Goal: Task Accomplishment & Management: Use online tool/utility

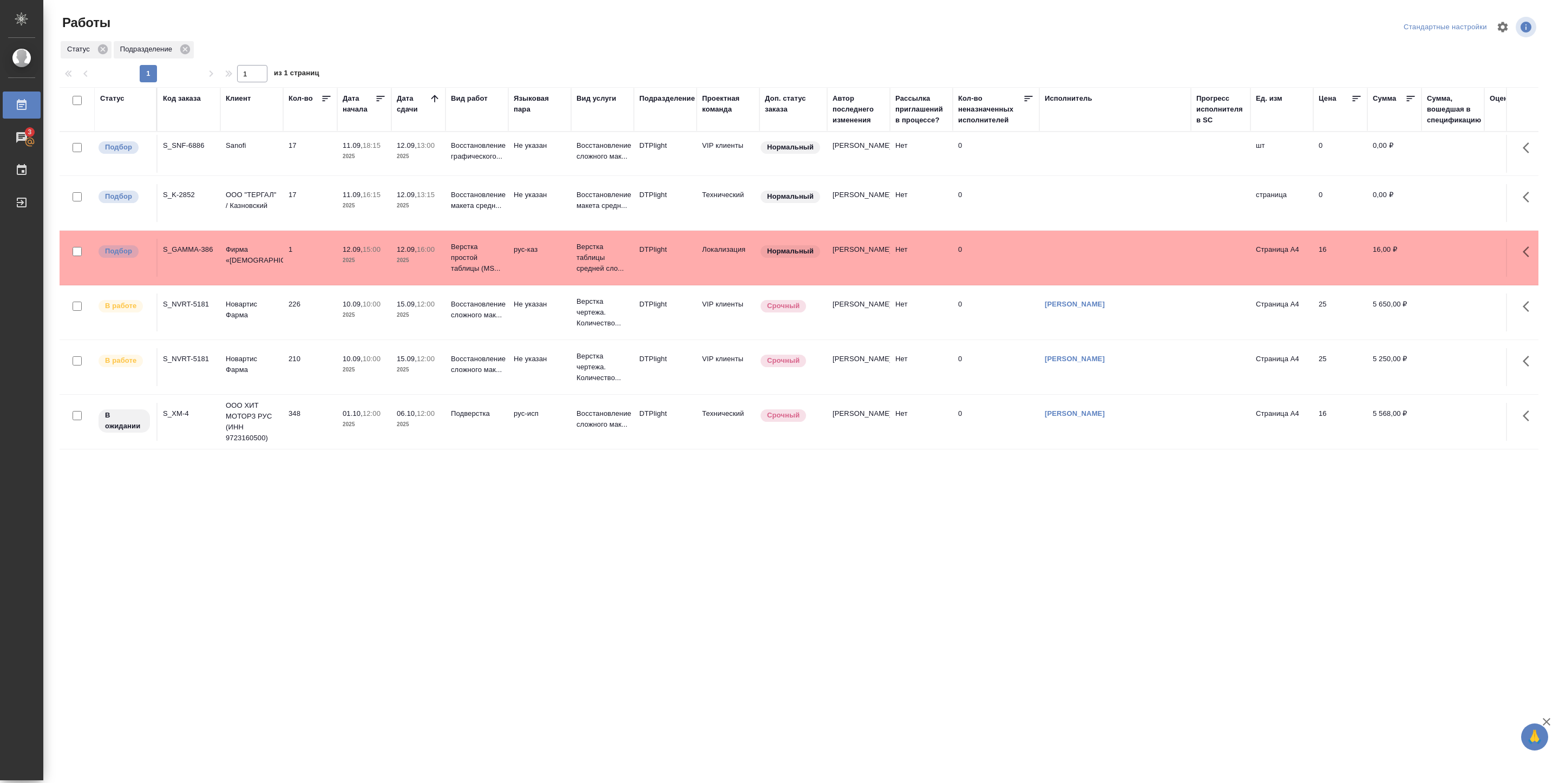
click at [356, 550] on div ".cls-1 fill:#fff; AWATERA [PERSON_NAME] 3 Чаты График Выйти Работы Стандартные …" at bounding box center [779, 391] width 1559 height 783
click at [380, 203] on p "2025" at bounding box center [364, 205] width 43 height 11
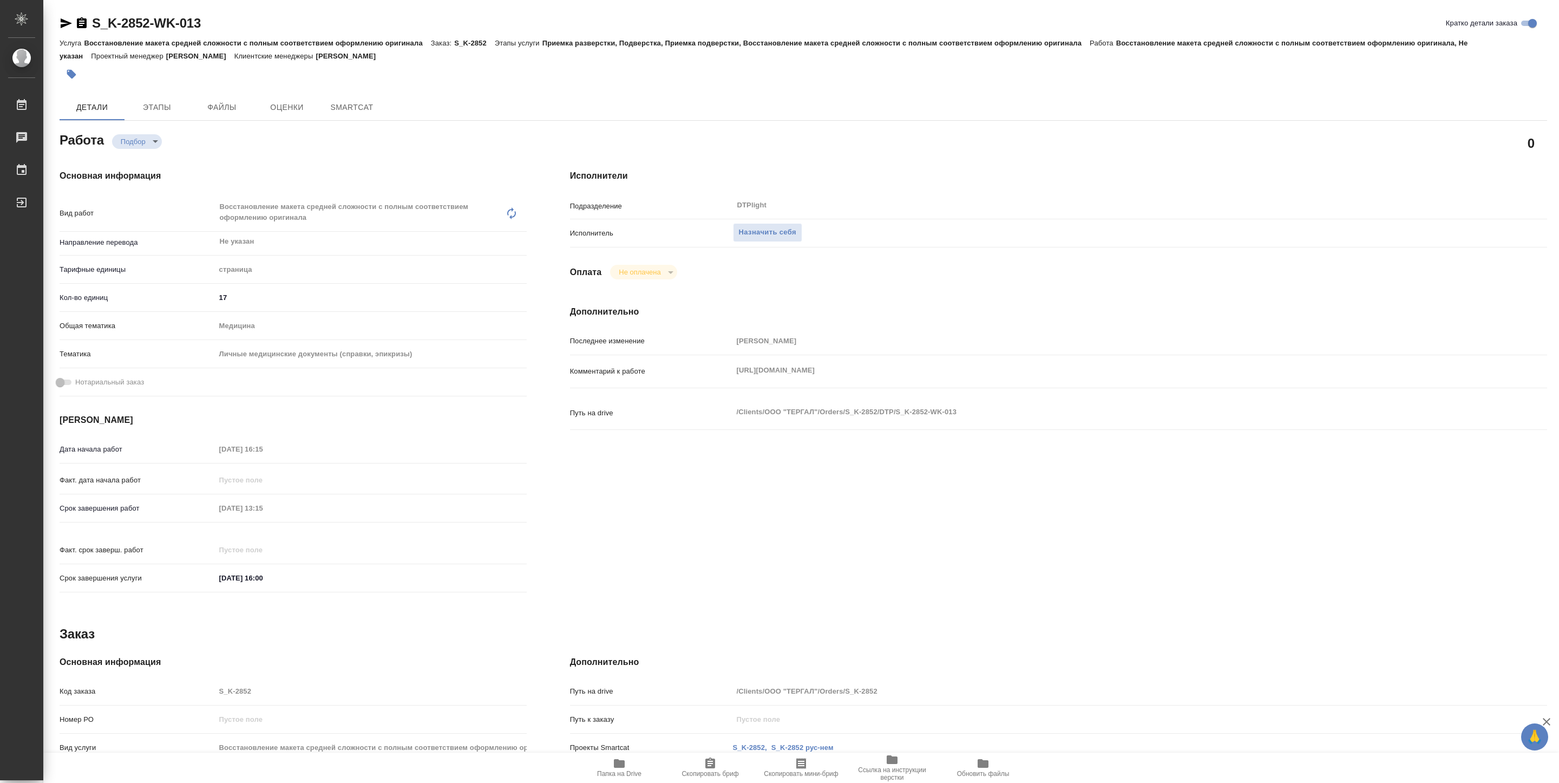
type textarea "x"
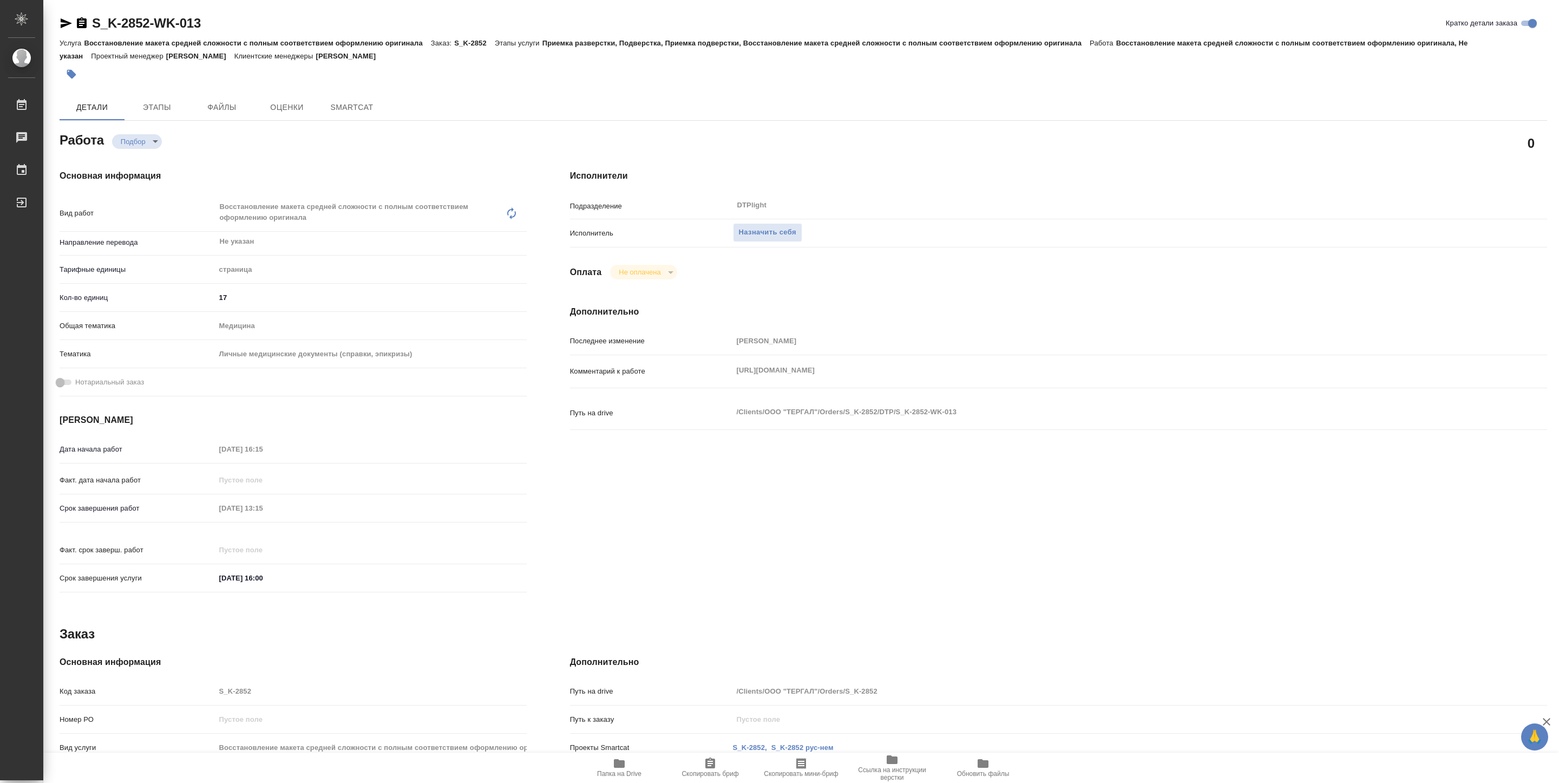
type textarea "x"
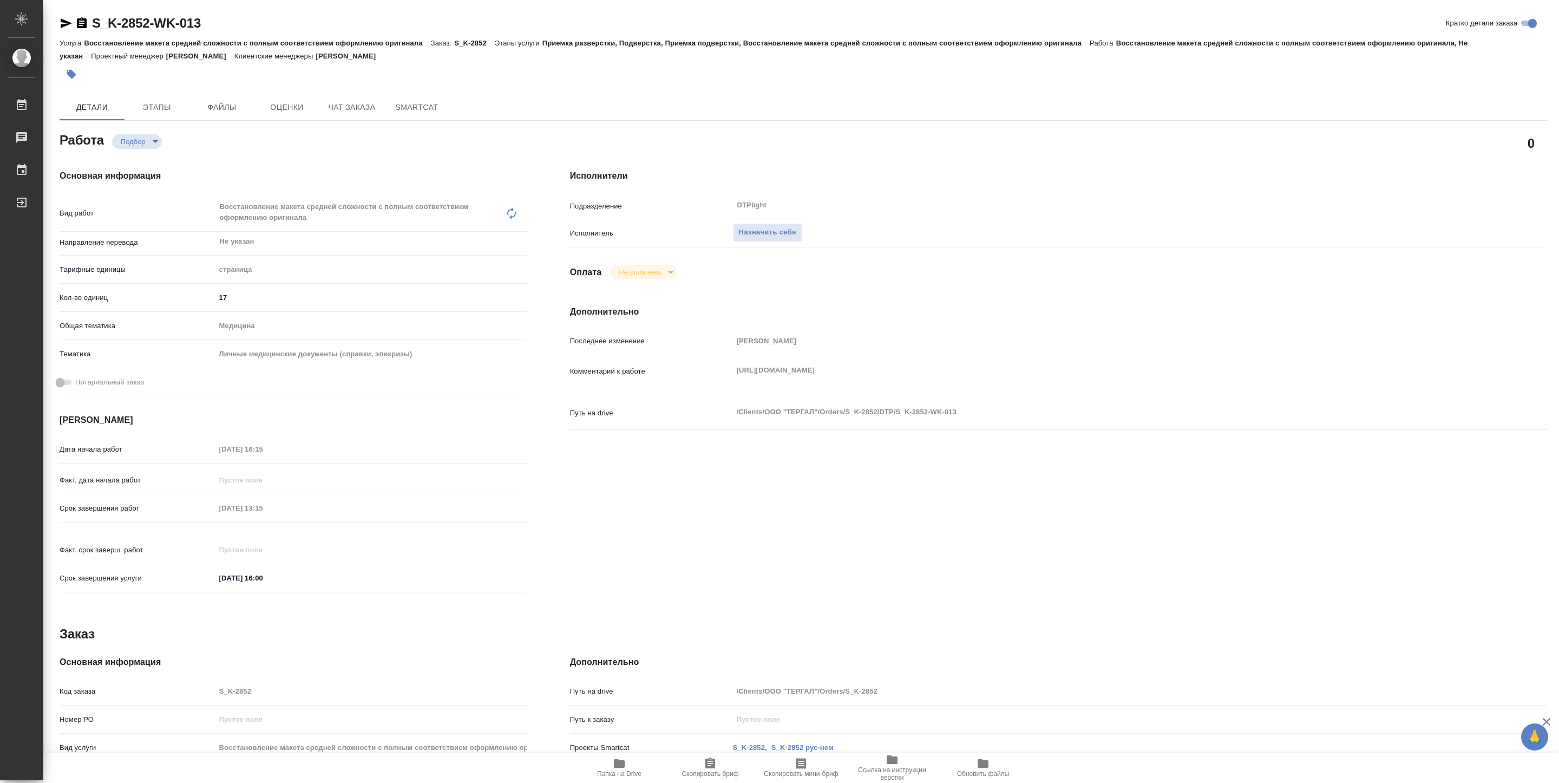
type textarea "x"
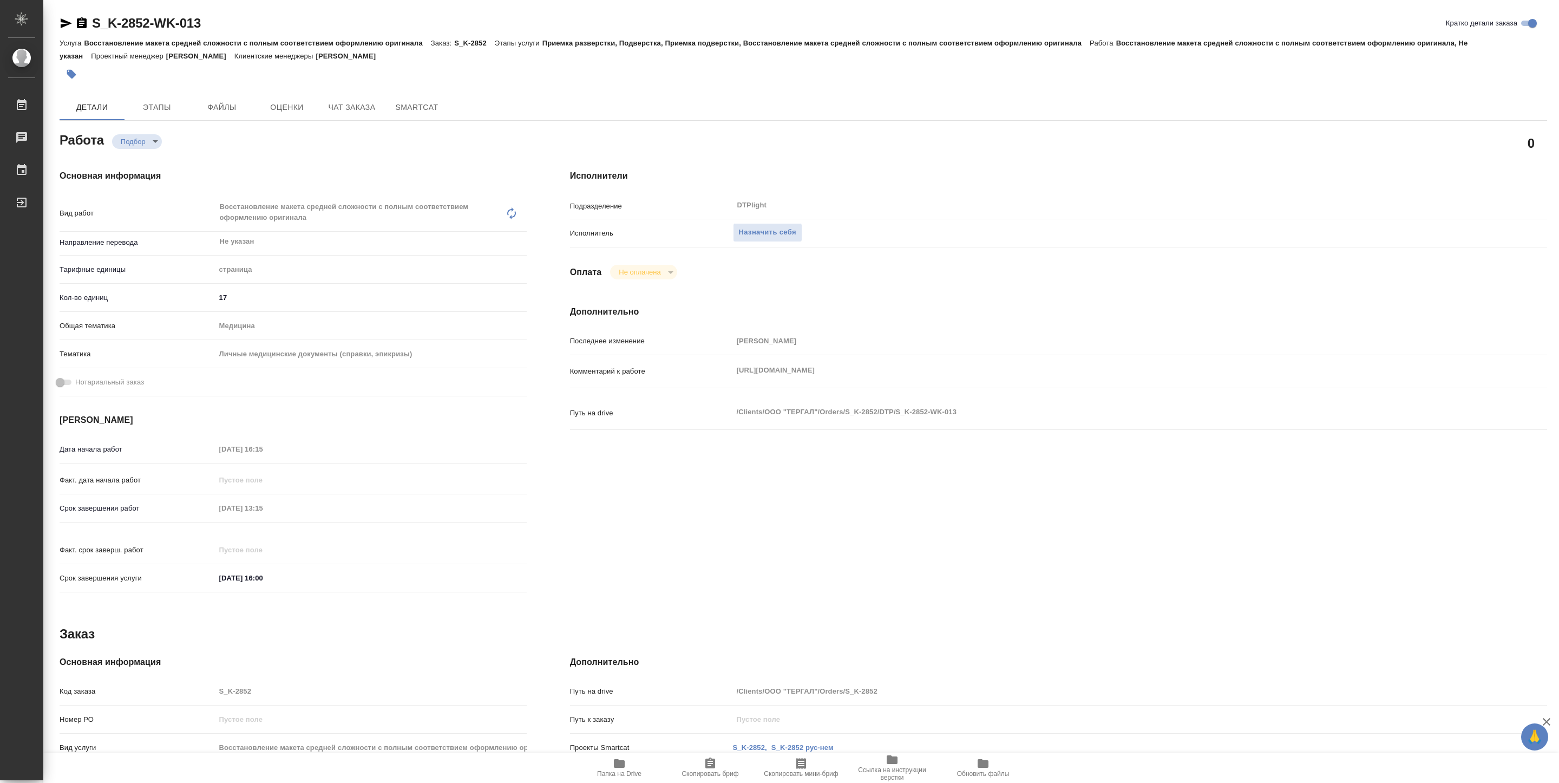
drag, startPoint x: 736, startPoint y: 381, endPoint x: 1511, endPoint y: 384, distance: 775.1
click at [1511, 384] on div "Комментарий к работе https://drive.awatera.com/apps/files/?dir=/Shares/%D0%9E%D…" at bounding box center [1058, 380] width 977 height 42
type textarea "x"
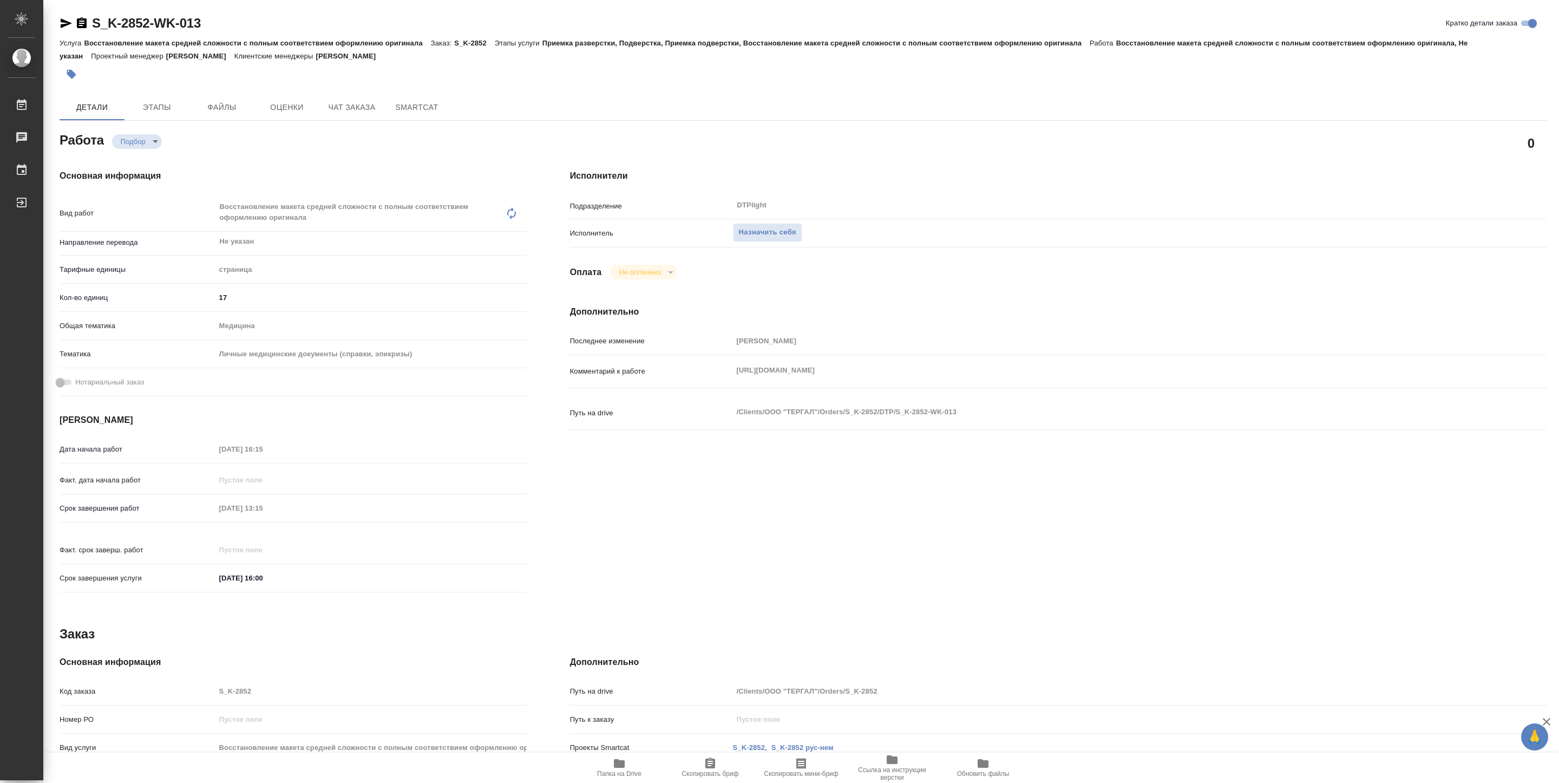
type textarea "x"
click at [627, 763] on span "Папка на Drive" at bounding box center [619, 767] width 78 height 21
